Goal: Check status: Check status

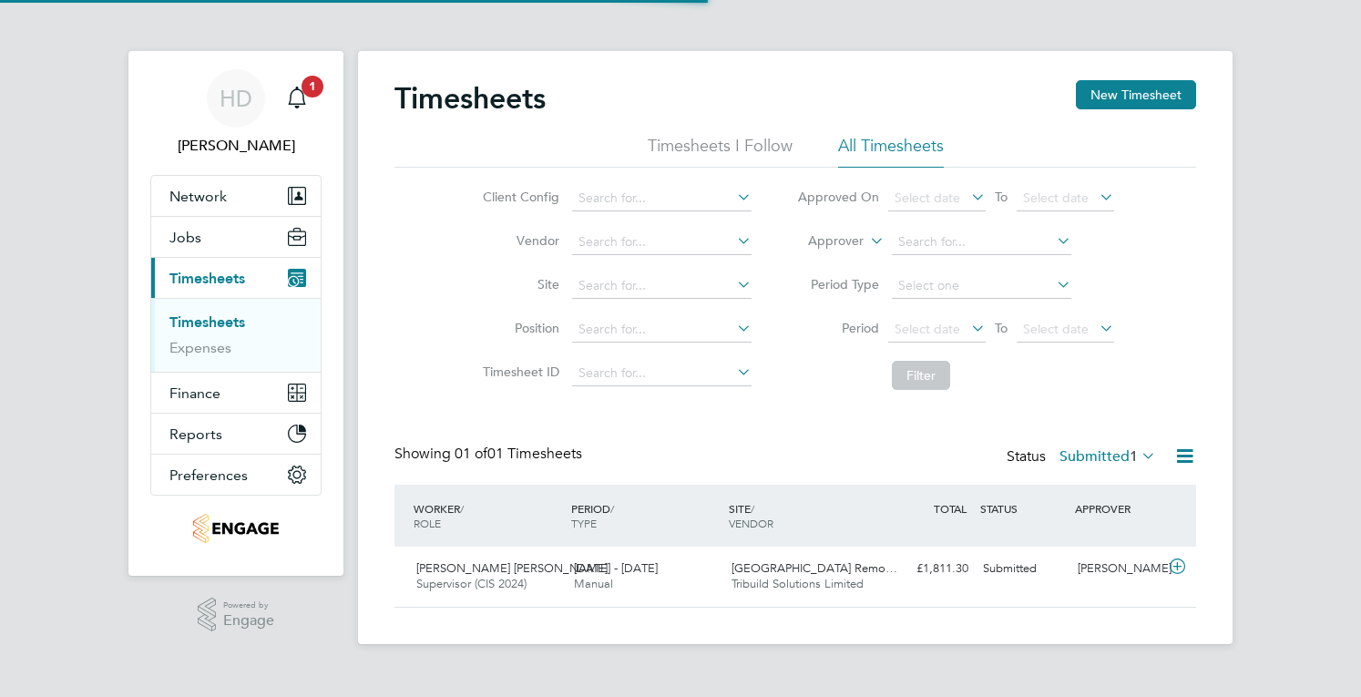
scroll to position [46, 158]
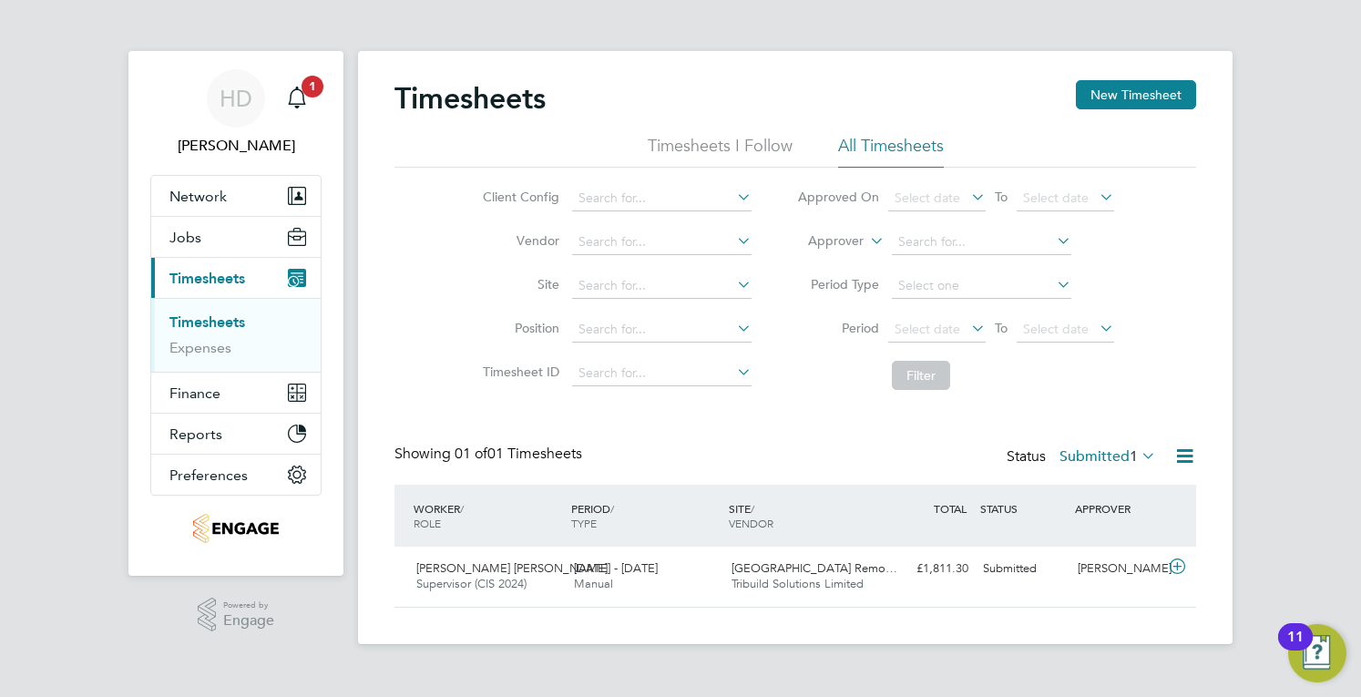
click at [1130, 460] on span "1" at bounding box center [1134, 456] width 8 height 18
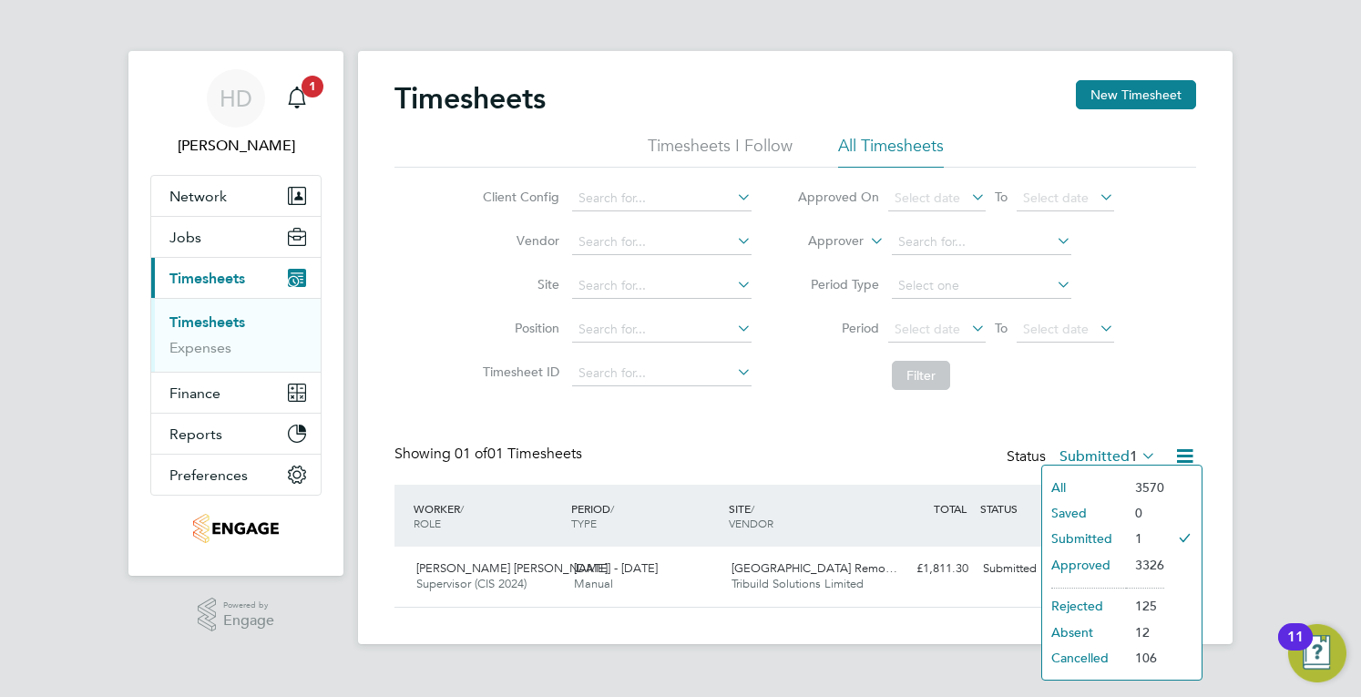
click at [1104, 562] on li "Approved" at bounding box center [1084, 565] width 84 height 26
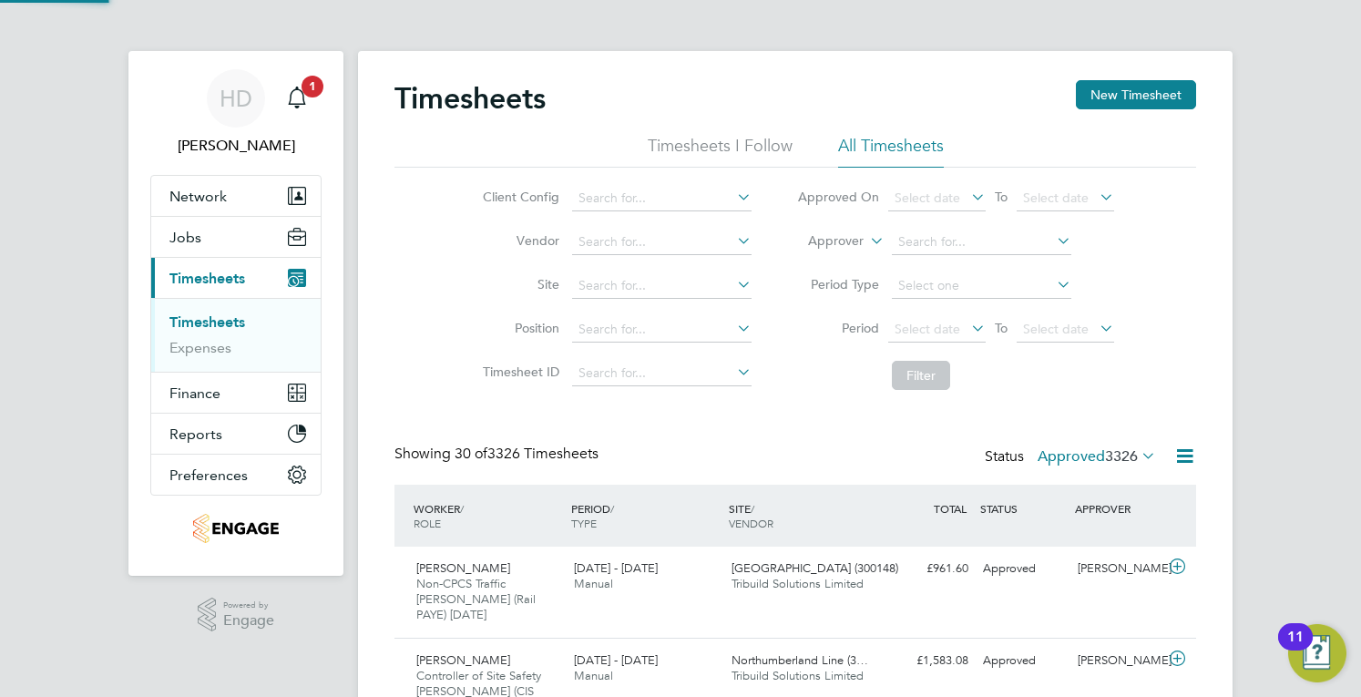
scroll to position [0, 0]
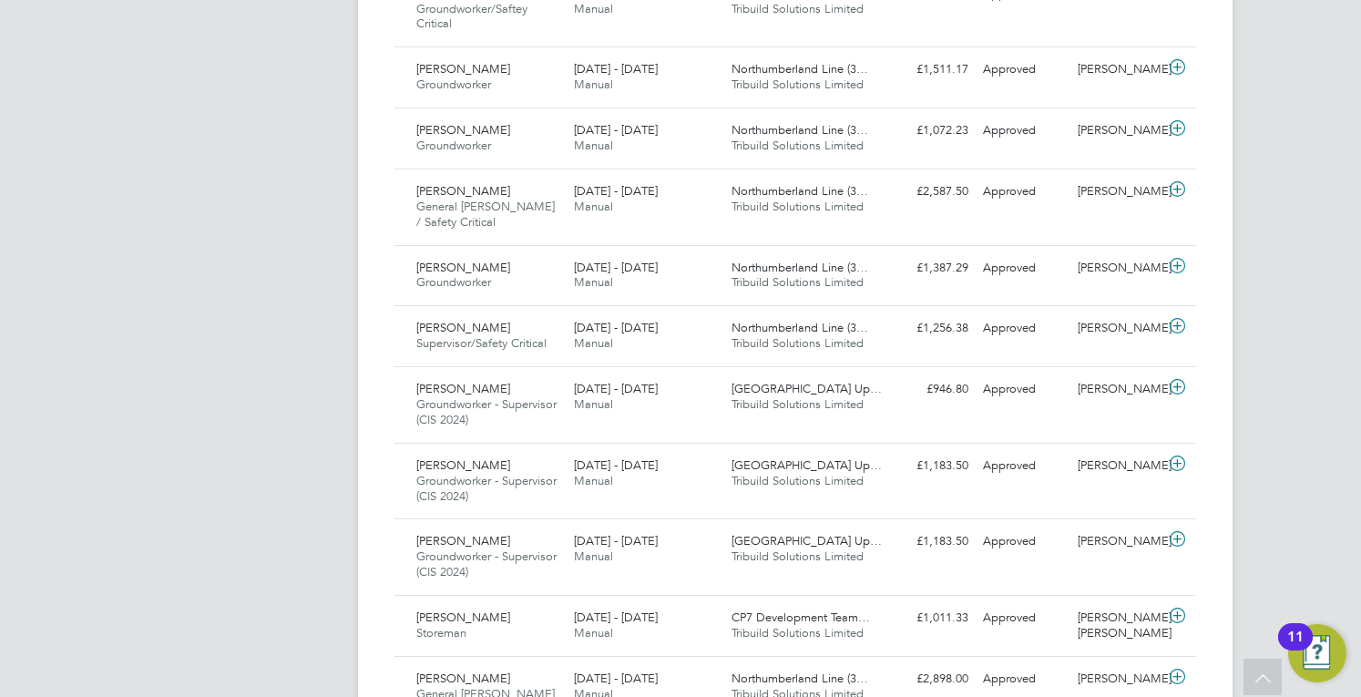
drag, startPoint x: 467, startPoint y: 515, endPoint x: 346, endPoint y: 537, distance: 123.1
click at [467, 548] on span "Groundworker - Supervisor (CIS 2024)" at bounding box center [486, 563] width 140 height 31
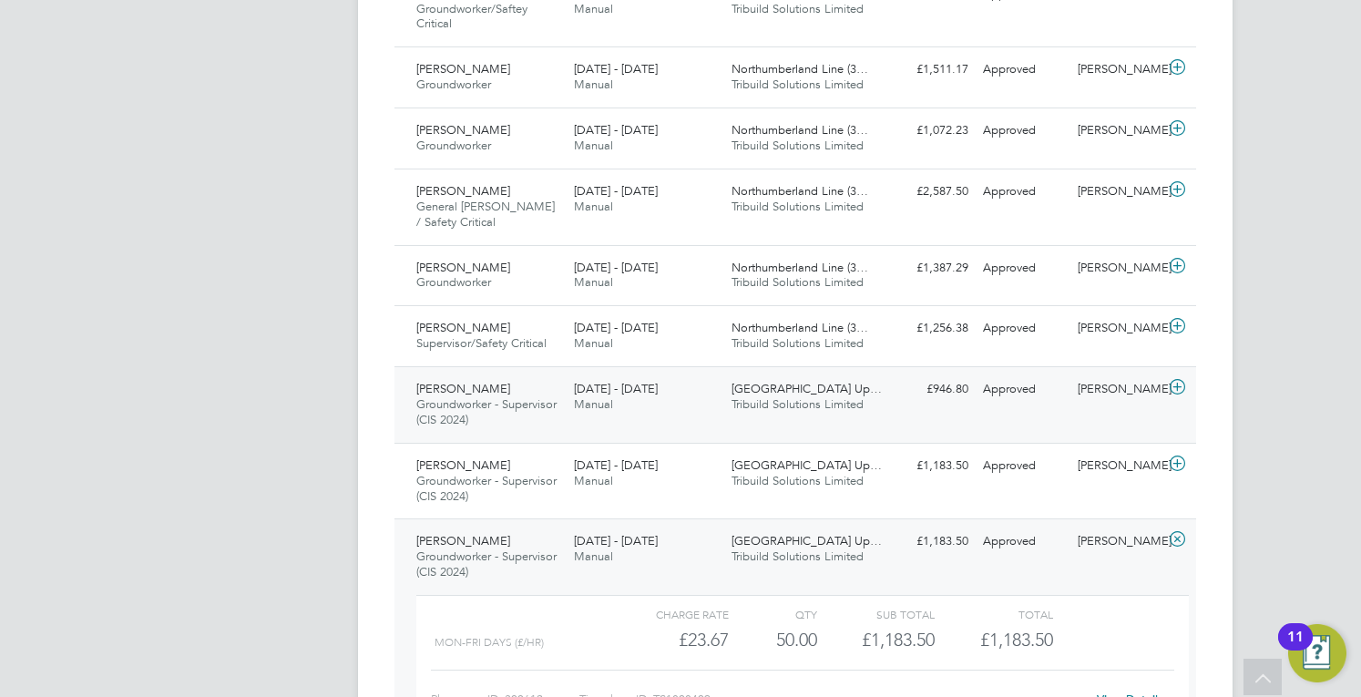
click at [571, 374] on div "[DATE] - [DATE] Manual" at bounding box center [646, 397] width 158 height 46
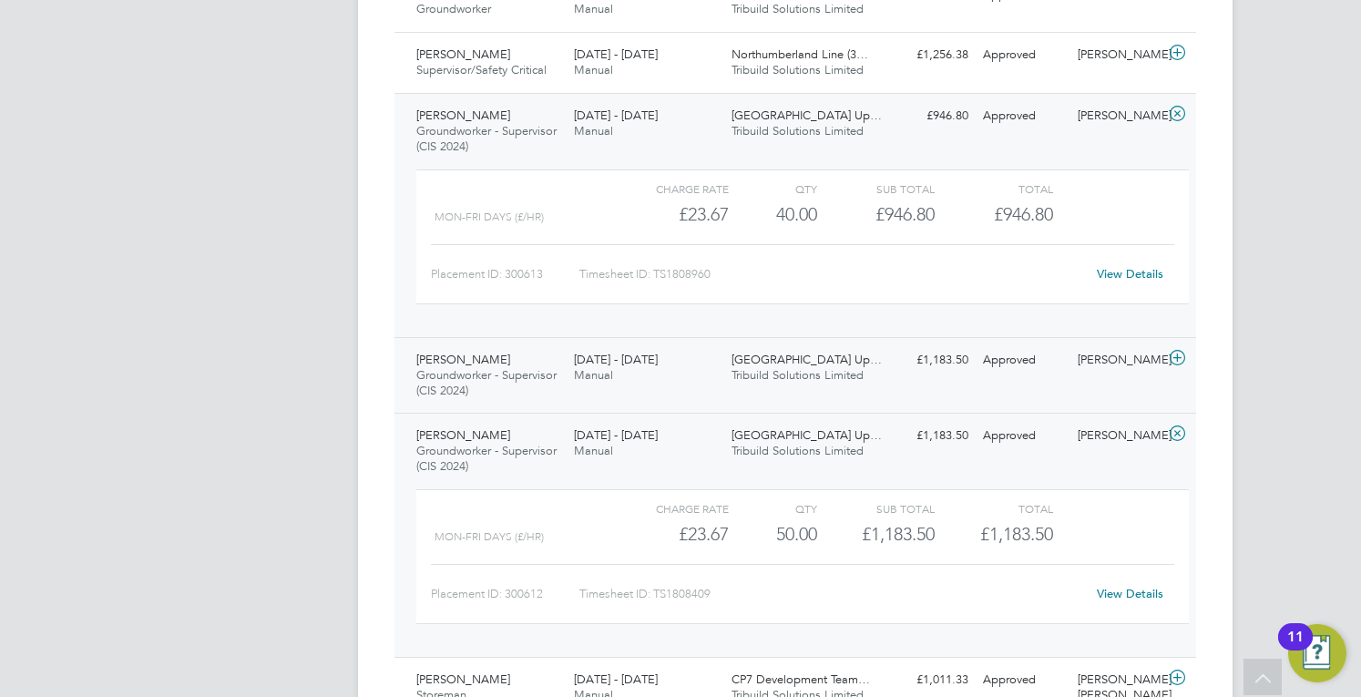
click at [550, 345] on div "[PERSON_NAME] Groundworker - Supervisor (CIS 2024) [DATE] - [DATE]" at bounding box center [488, 375] width 158 height 61
